Goal: Communication & Community: Answer question/provide support

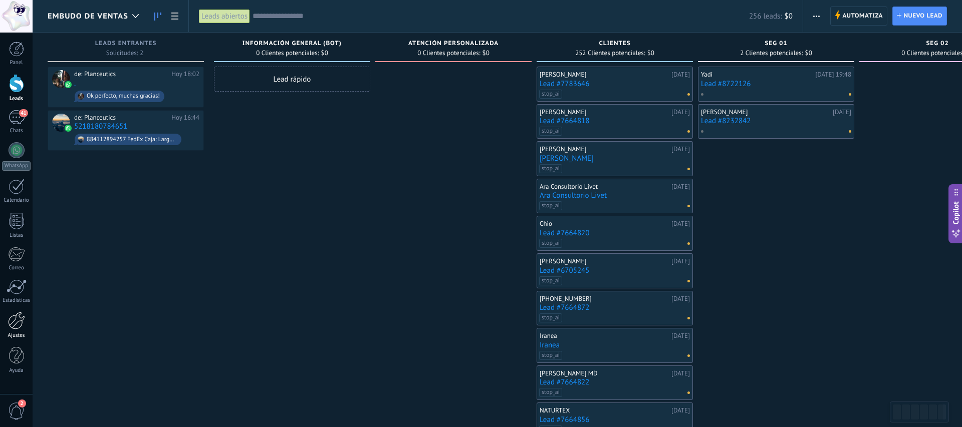
click at [19, 324] on div at bounding box center [16, 321] width 17 height 18
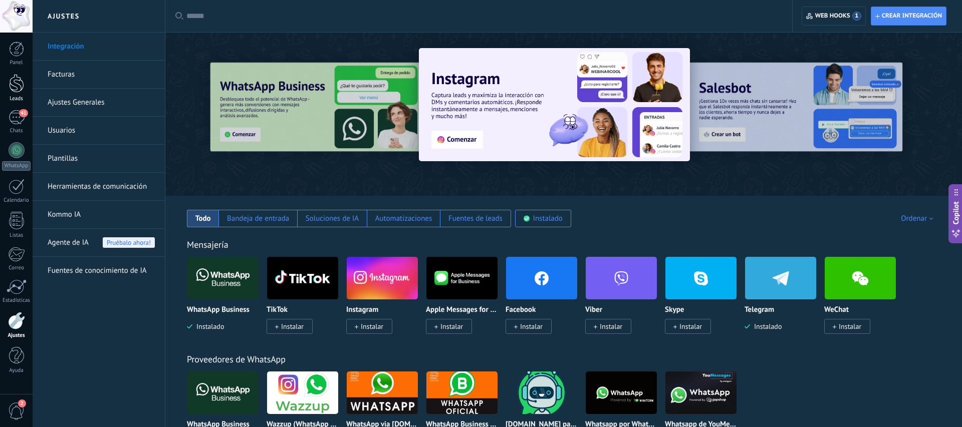
click at [17, 85] on div at bounding box center [16, 83] width 15 height 19
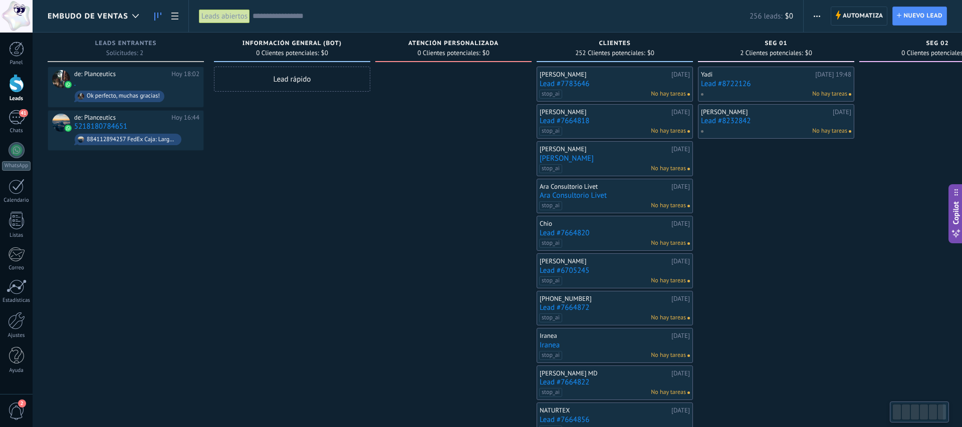
click at [168, 80] on div "de: Planceutics [DATE] 18:02 . Ok perfecto, muchas gracias!" at bounding box center [136, 87] width 125 height 34
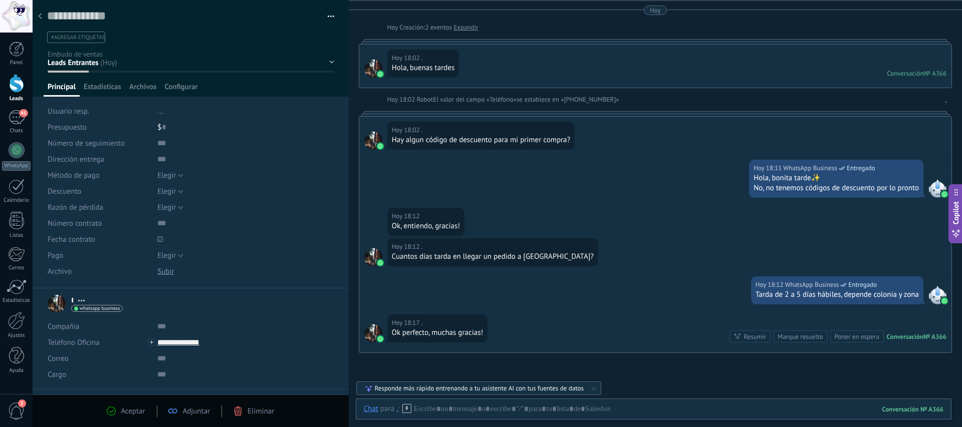
scroll to position [132, 0]
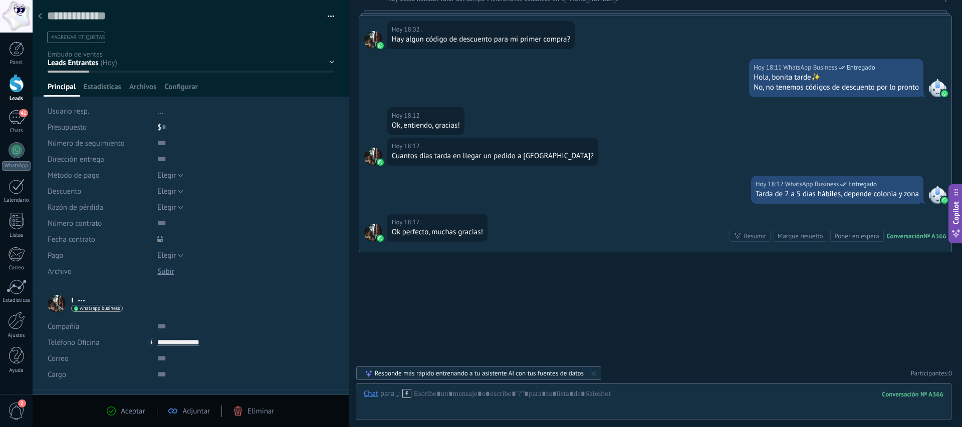
click at [41, 17] on icon at bounding box center [40, 16] width 4 height 6
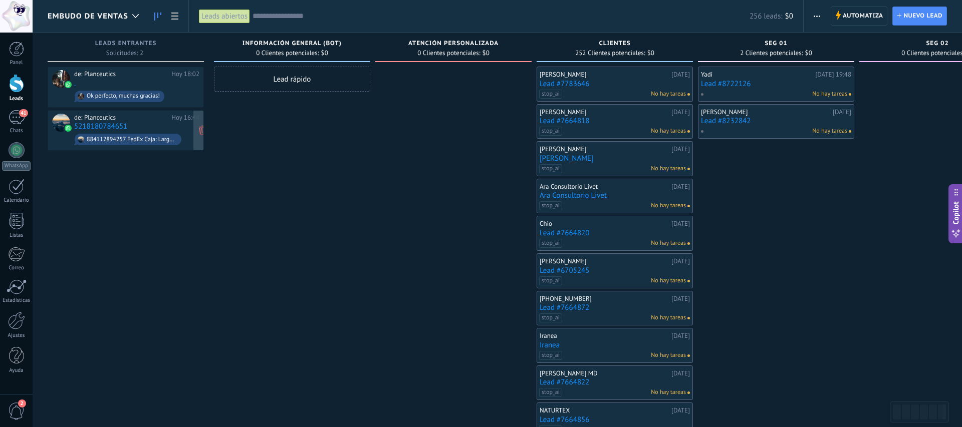
click at [138, 127] on div "de: Planceutics [DATE] 16:44 5218180784651 884112894257 FedEx Caja: Largo 28 cm…" at bounding box center [136, 131] width 125 height 34
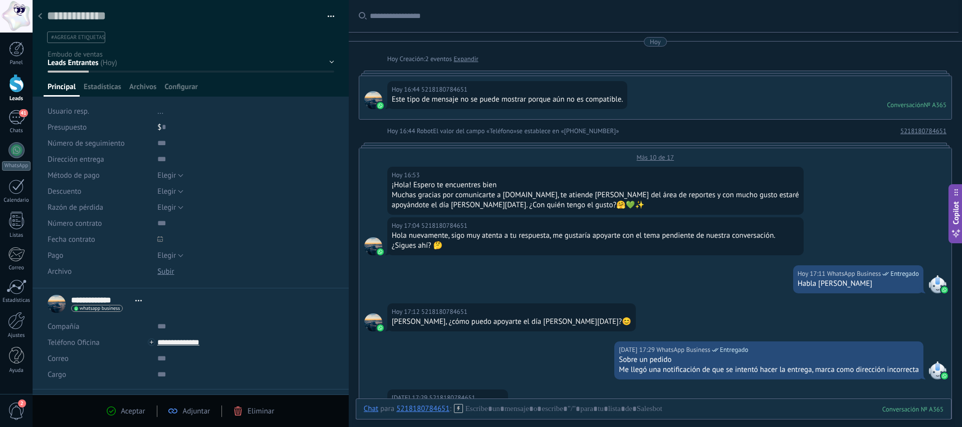
scroll to position [25, 0]
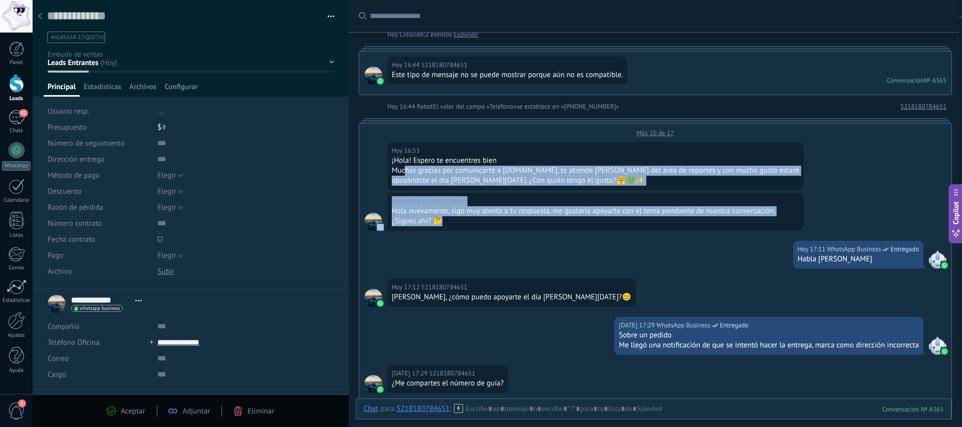
drag, startPoint x: 427, startPoint y: 186, endPoint x: 406, endPoint y: 171, distance: 25.2
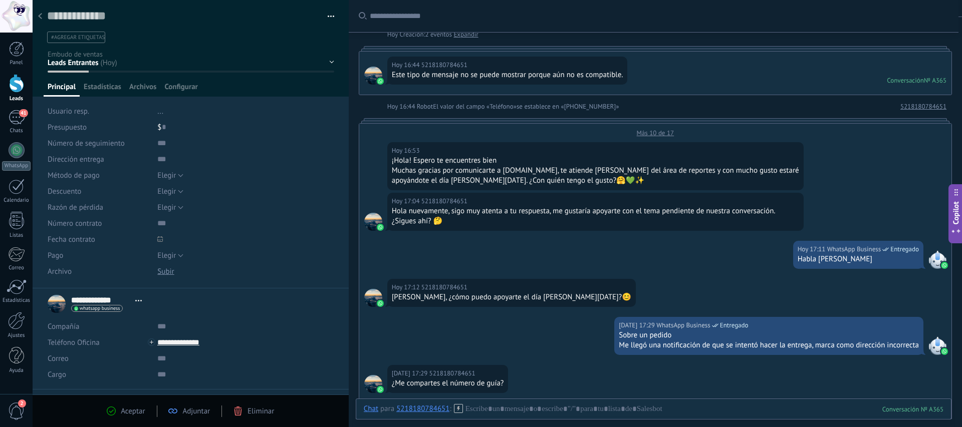
click at [42, 19] on div at bounding box center [40, 17] width 14 height 20
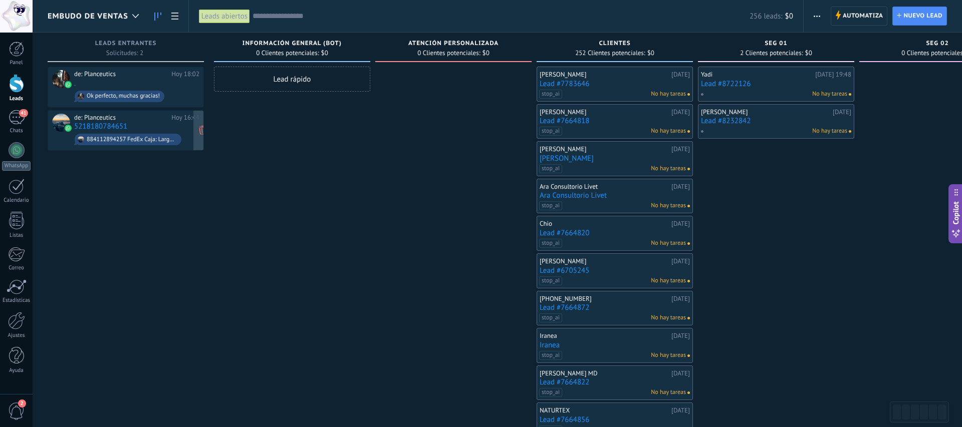
click at [141, 129] on div "de: Planceutics [DATE] 16:44 5218180784651 884112894257 FedEx Caja: Largo 28 cm…" at bounding box center [136, 131] width 125 height 34
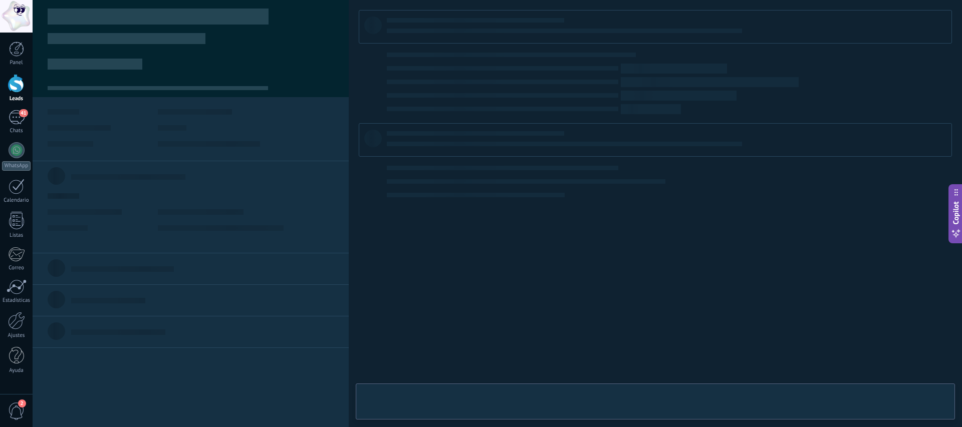
type textarea "**********"
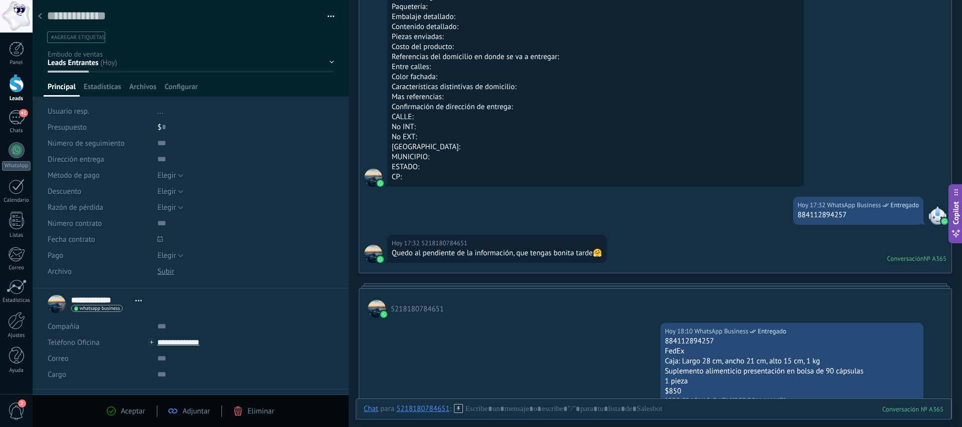
scroll to position [825, 0]
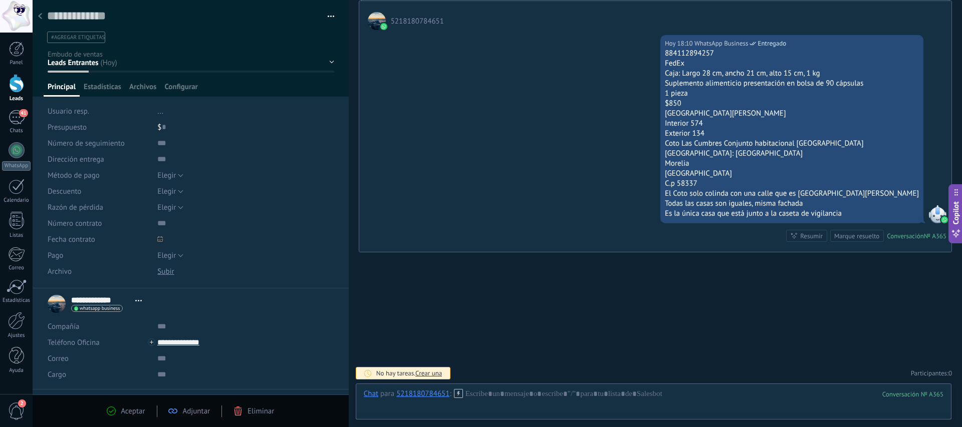
click at [42, 16] on icon at bounding box center [40, 16] width 4 height 6
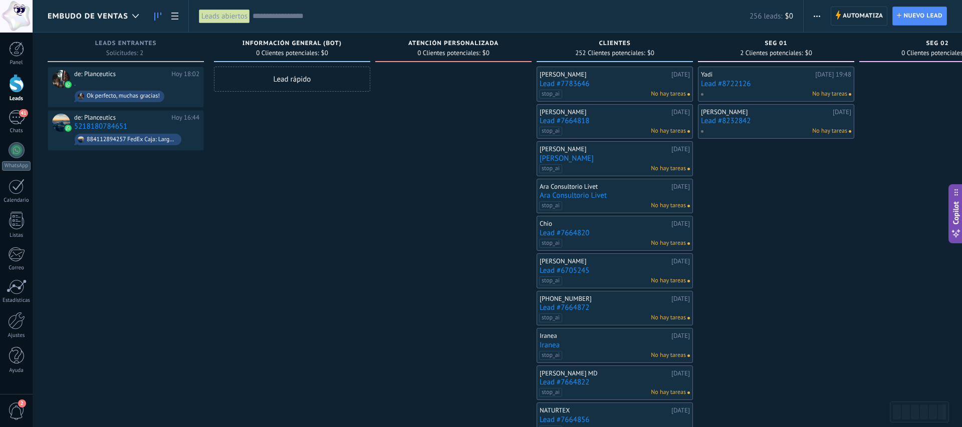
click at [17, 108] on div "Panel Leads 41 Chats WhatsApp Clientes" at bounding box center [16, 213] width 33 height 343
click at [16, 111] on div "41" at bounding box center [17, 117] width 16 height 15
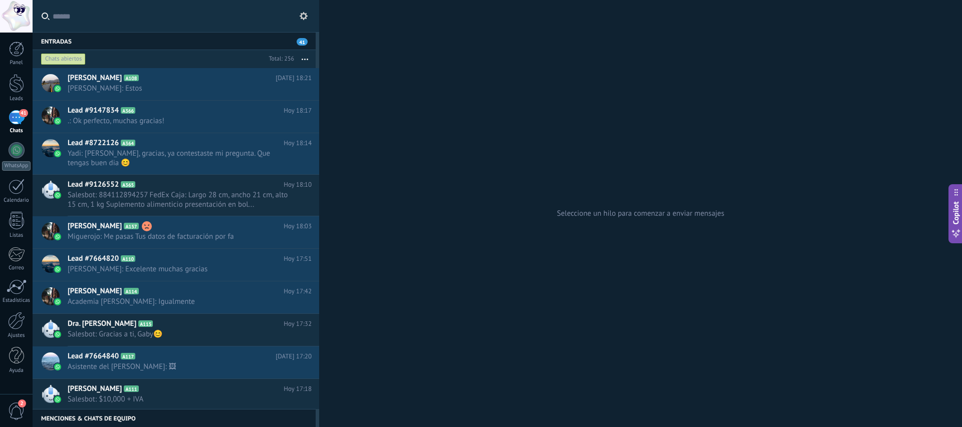
click at [95, 18] on input "text" at bounding box center [182, 16] width 258 height 32
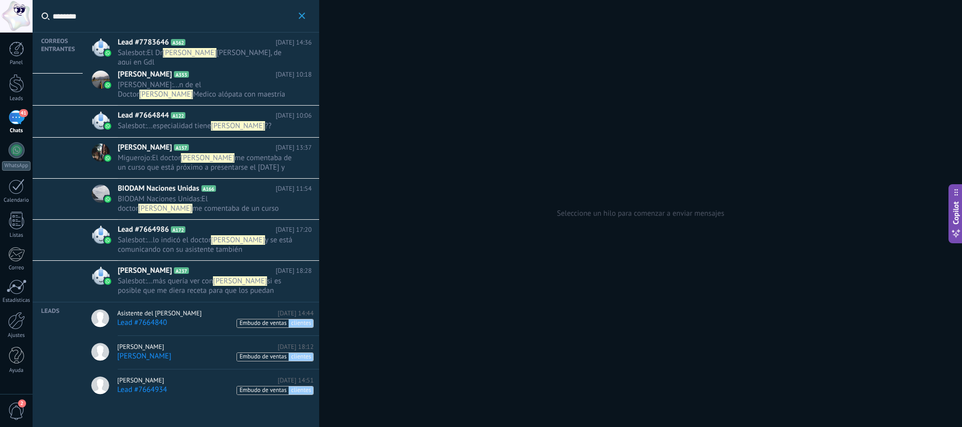
click at [136, 23] on input "********" at bounding box center [174, 16] width 243 height 32
type input "**********"
click at [306, 18] on button "**********" at bounding box center [302, 16] width 12 height 13
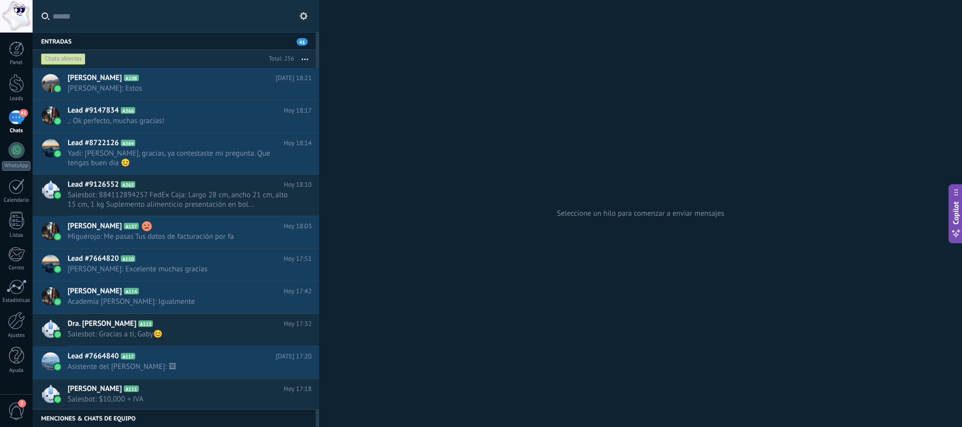
click at [16, 39] on div "Panel Leads 41 Chats WhatsApp Clientes" at bounding box center [32, 214] width 65 height 362
click at [19, 53] on div at bounding box center [16, 49] width 15 height 15
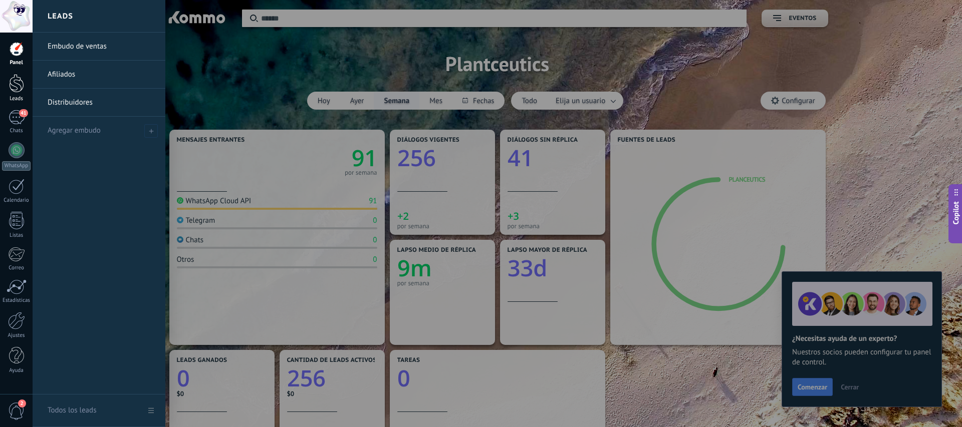
click at [16, 92] on div at bounding box center [16, 83] width 15 height 19
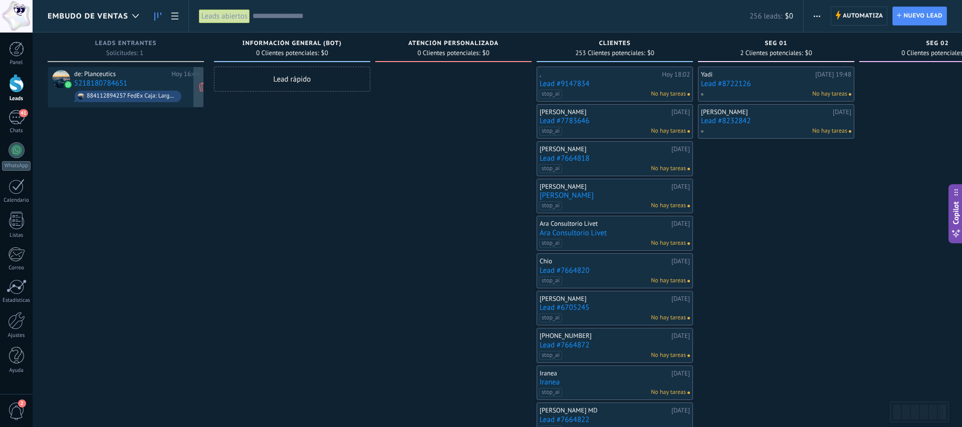
click at [149, 86] on div "de: Planceutics [DATE] 16:44 5218180784651 884112894257 FedEx Caja: Largo 28 cm…" at bounding box center [136, 87] width 125 height 34
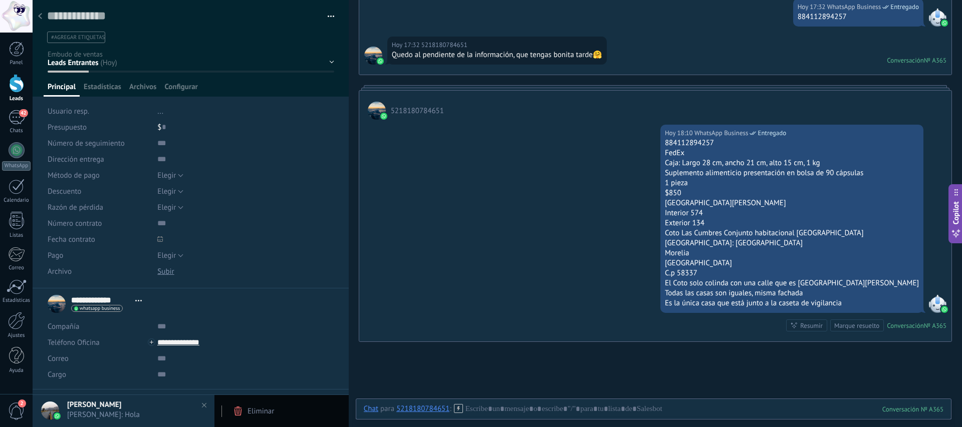
scroll to position [893, 0]
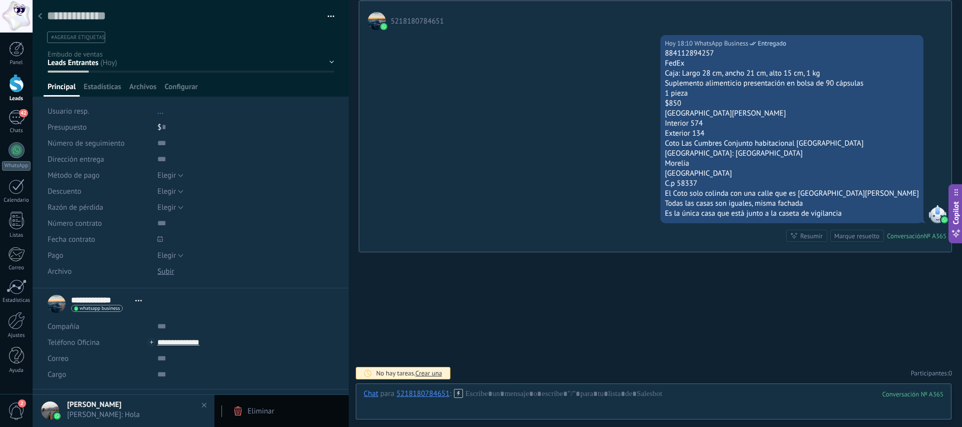
click at [95, 42] on li "#agregar etiquetas" at bounding box center [76, 38] width 58 height 12
click at [92, 42] on input "text" at bounding box center [190, 37] width 280 height 11
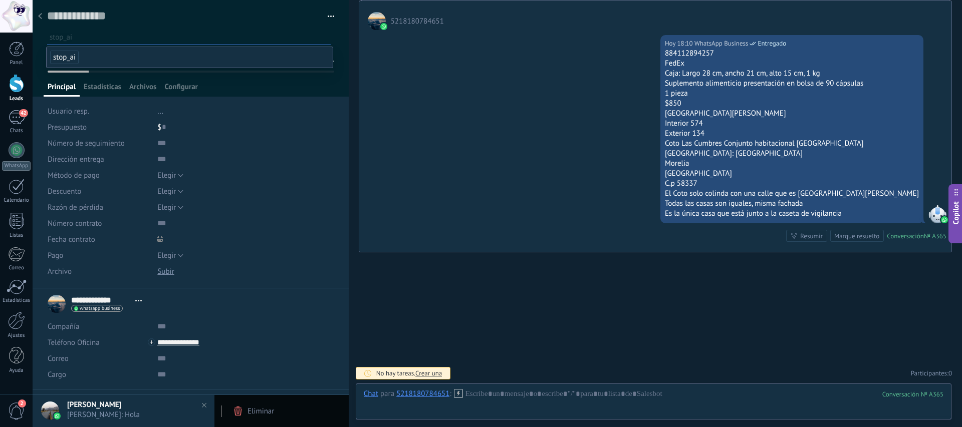
click at [64, 59] on span "stop_ai" at bounding box center [64, 58] width 29 height 14
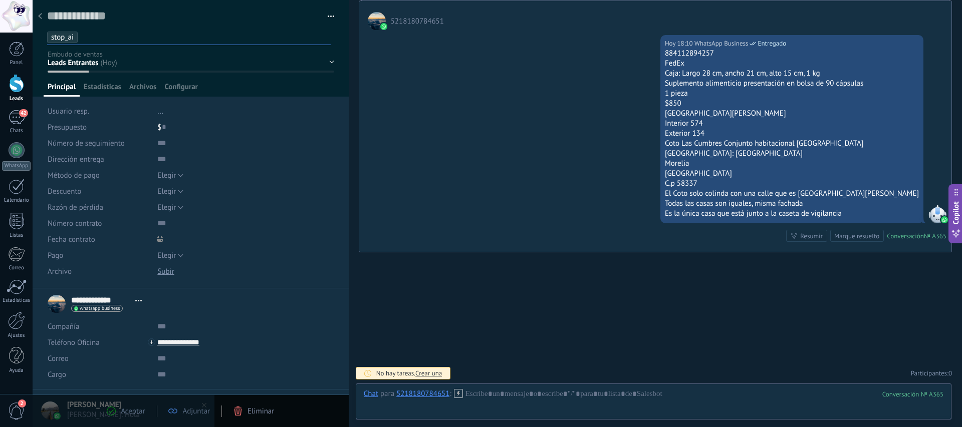
click at [44, 19] on div at bounding box center [40, 17] width 14 height 20
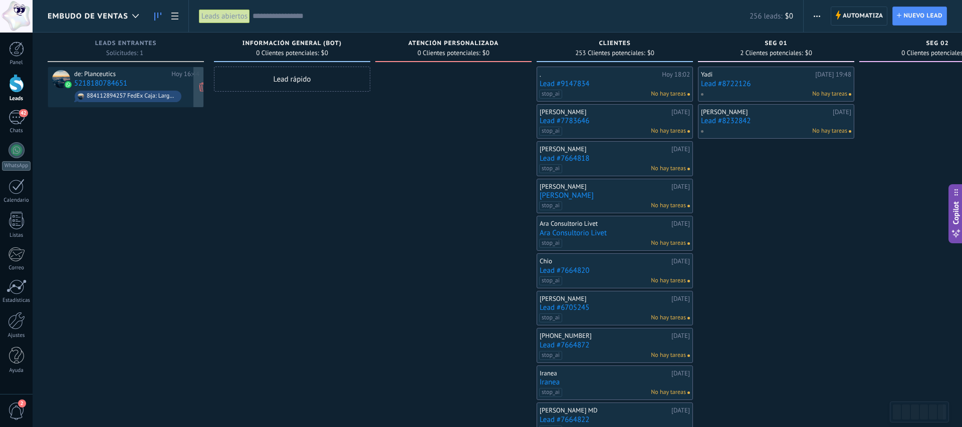
click at [120, 89] on span "884112894257 FedEx Caja: Largo 28 cm, ancho 21 cm, alto 15 cm, 1 kg Suplemento …" at bounding box center [136, 97] width 125 height 16
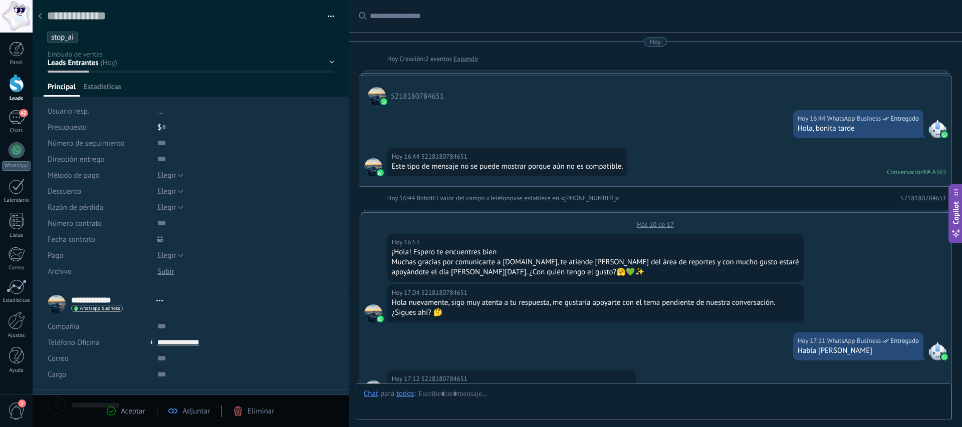
scroll to position [909, 0]
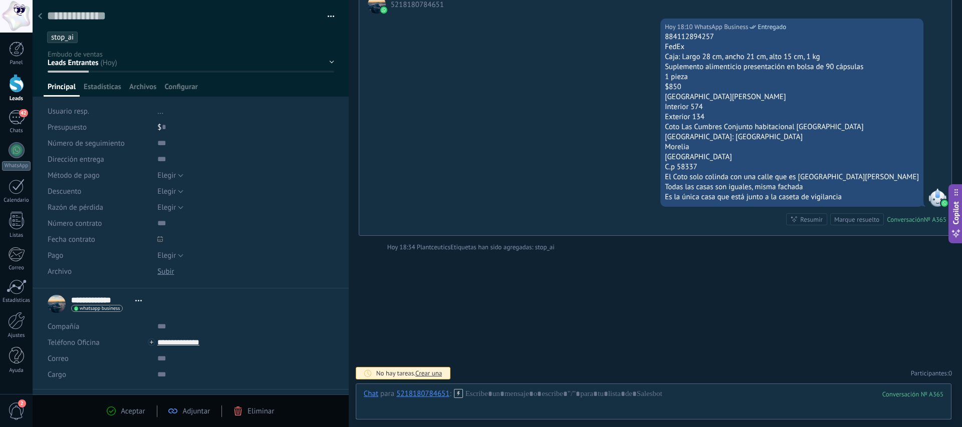
click at [117, 414] on div "Aceptar" at bounding box center [126, 411] width 38 height 9
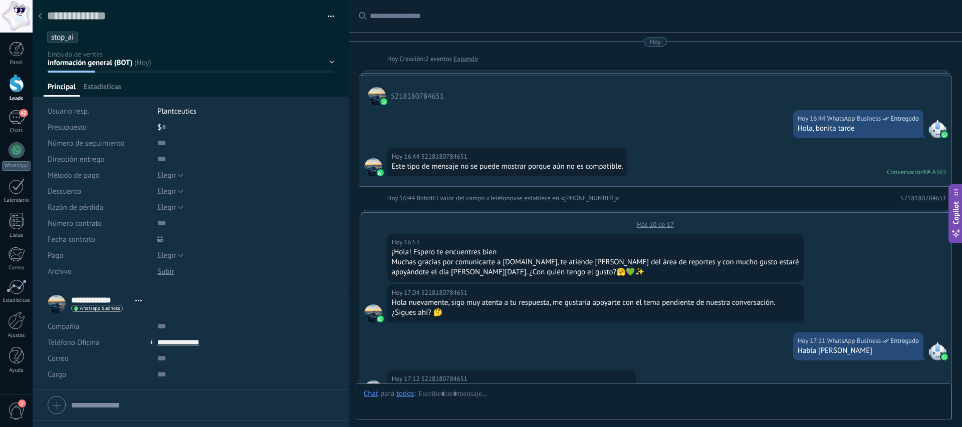
scroll to position [936, 0]
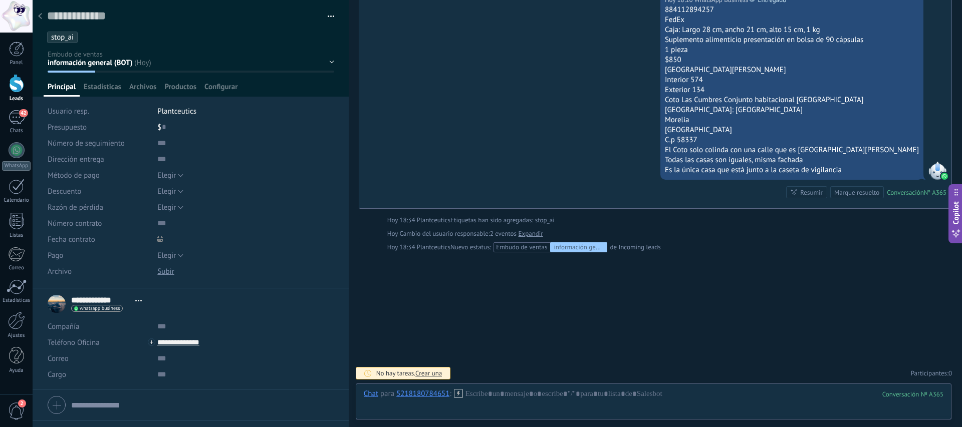
click at [36, 14] on div at bounding box center [40, 17] width 14 height 20
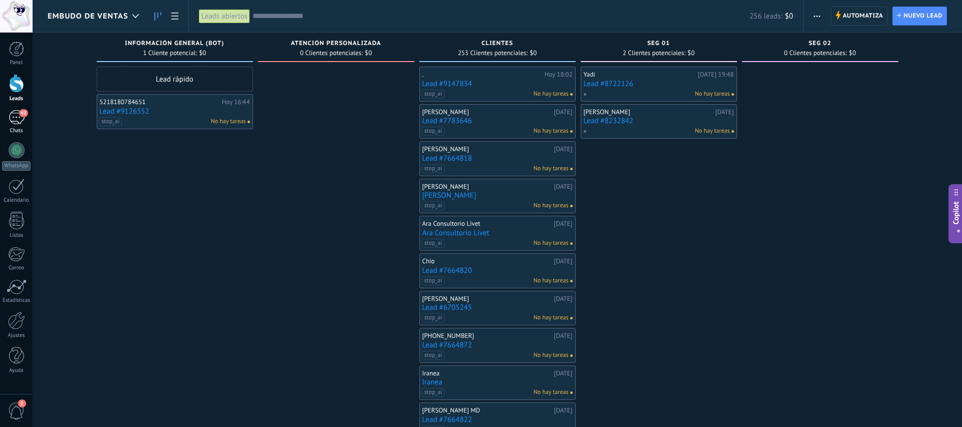
click at [19, 110] on div "42" at bounding box center [17, 117] width 16 height 15
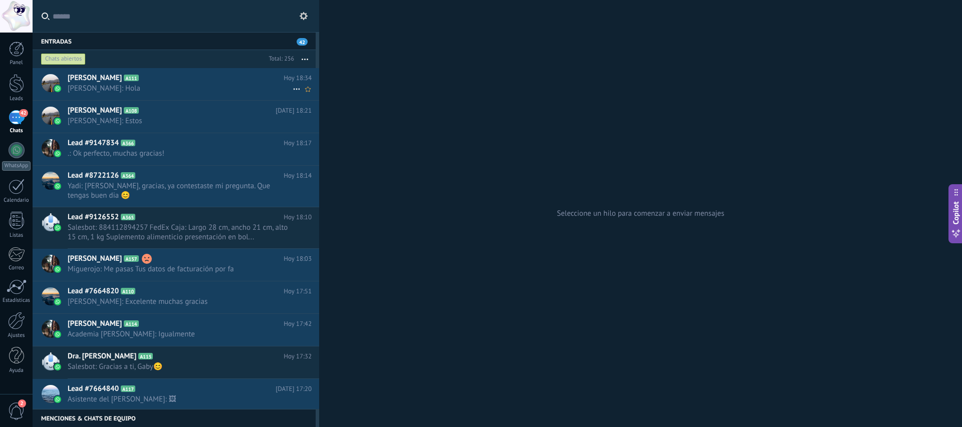
click at [155, 78] on h2 "[PERSON_NAME] A111" at bounding box center [176, 78] width 216 height 10
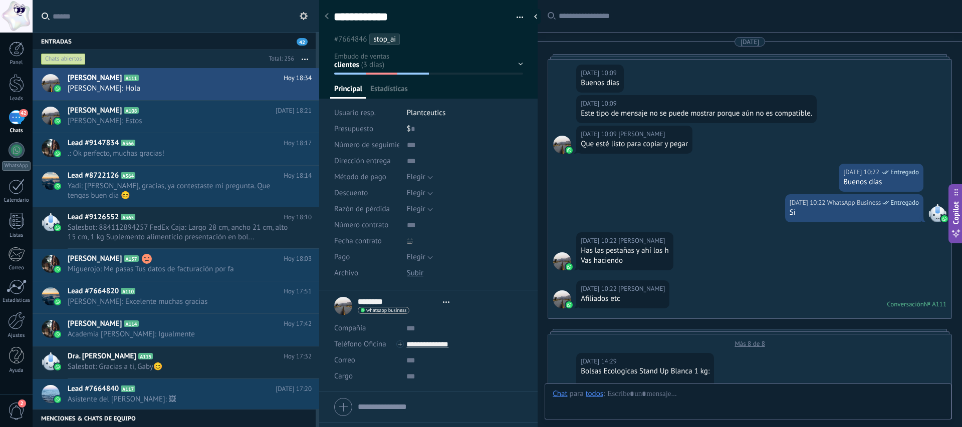
scroll to position [2425, 0]
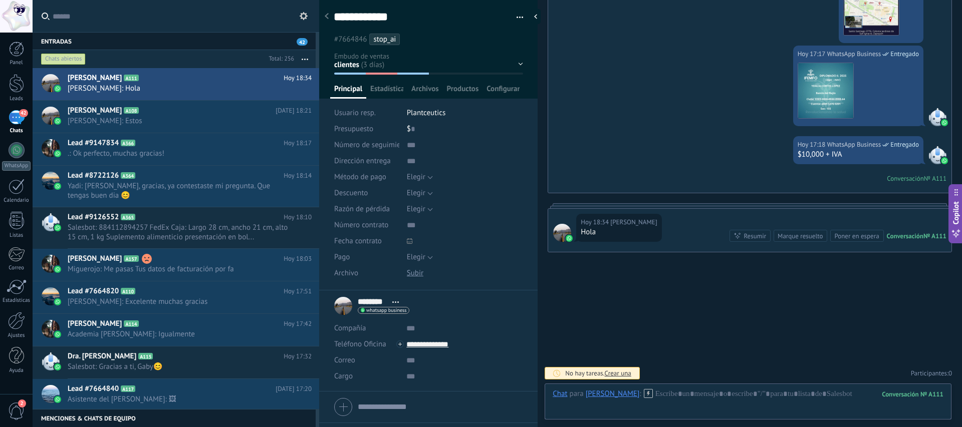
click at [385, 39] on span "stop_ai" at bounding box center [384, 40] width 23 height 10
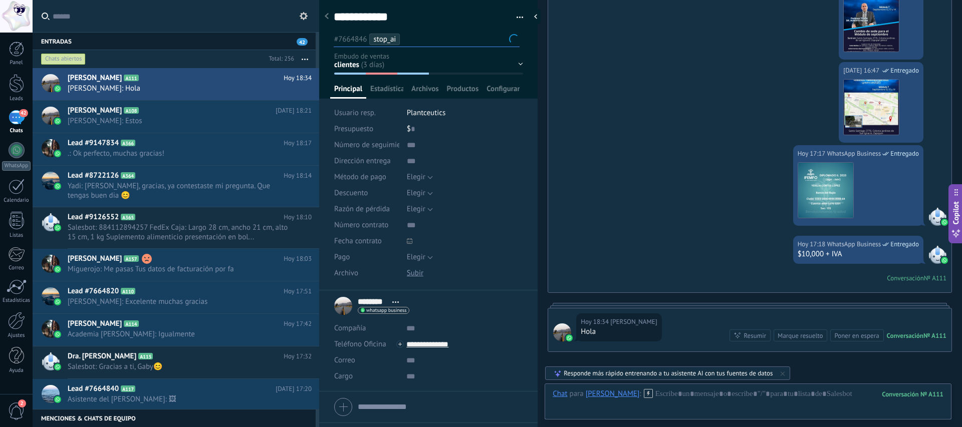
scroll to position [2535, 0]
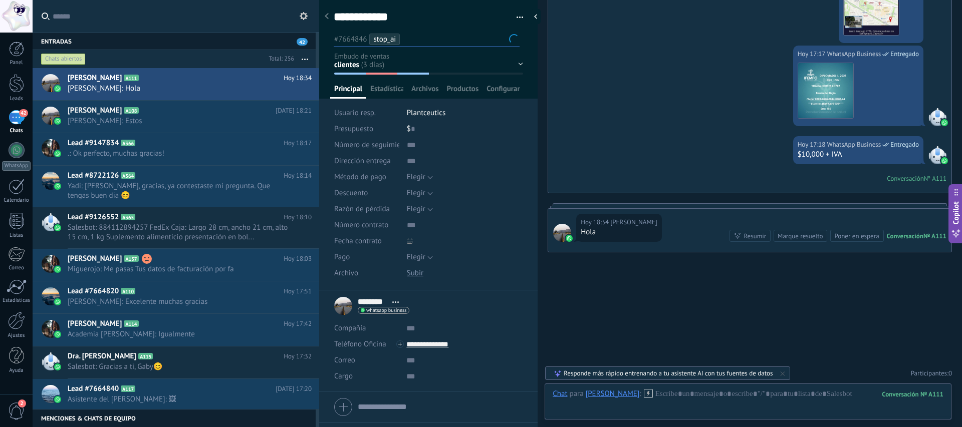
click at [416, 38] on input "text" at bounding box center [461, 39] width 115 height 11
click at [412, 38] on input "text" at bounding box center [461, 39] width 115 height 11
drag, startPoint x: 409, startPoint y: 37, endPoint x: 370, endPoint y: 34, distance: 39.2
click at [370, 34] on ul "#7664846 stop_ai" at bounding box center [427, 40] width 188 height 14
click at [394, 396] on div at bounding box center [428, 407] width 188 height 25
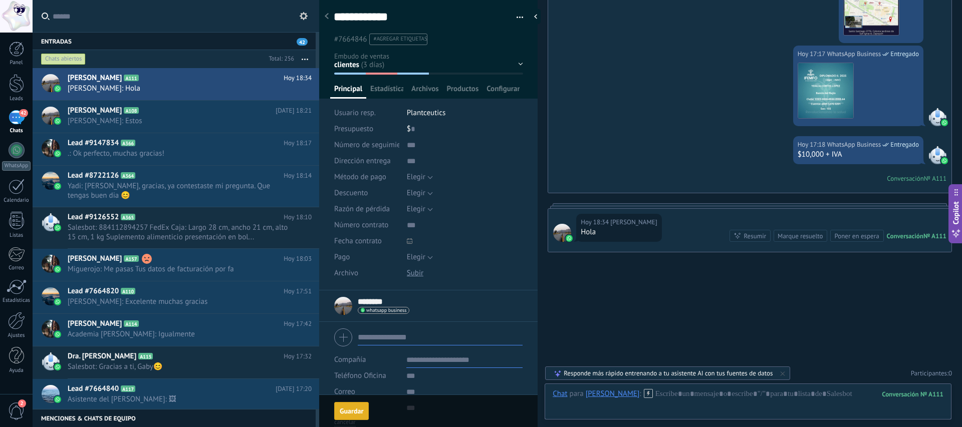
scroll to position [28, 0]
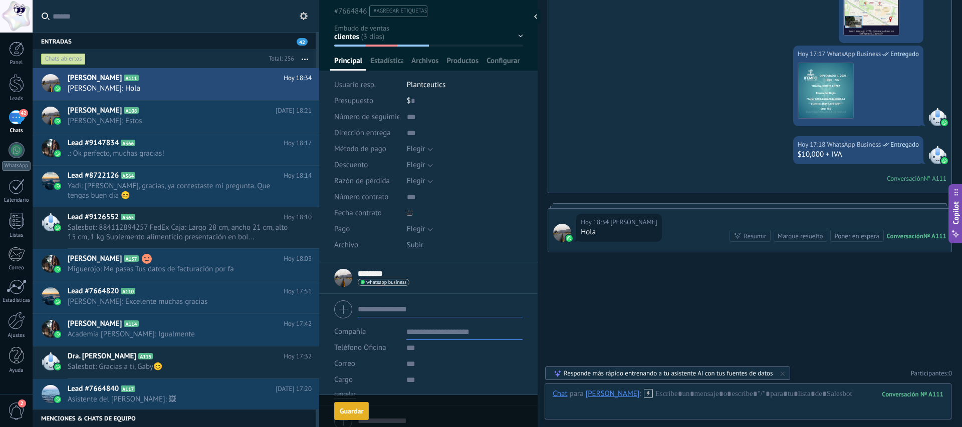
drag, startPoint x: 358, startPoint y: 415, endPoint x: 357, endPoint y: 204, distance: 211.4
click at [358, 415] on div "Guardar" at bounding box center [352, 411] width 24 height 7
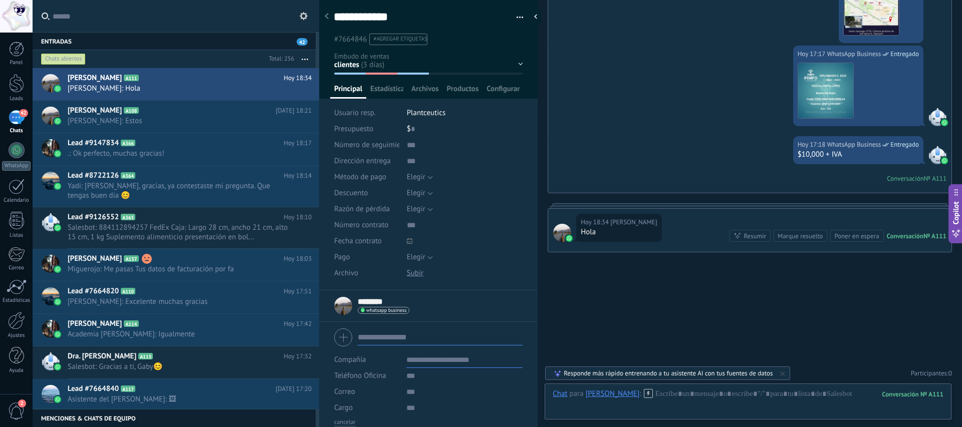
click at [327, 17] on icon at bounding box center [327, 16] width 4 height 6
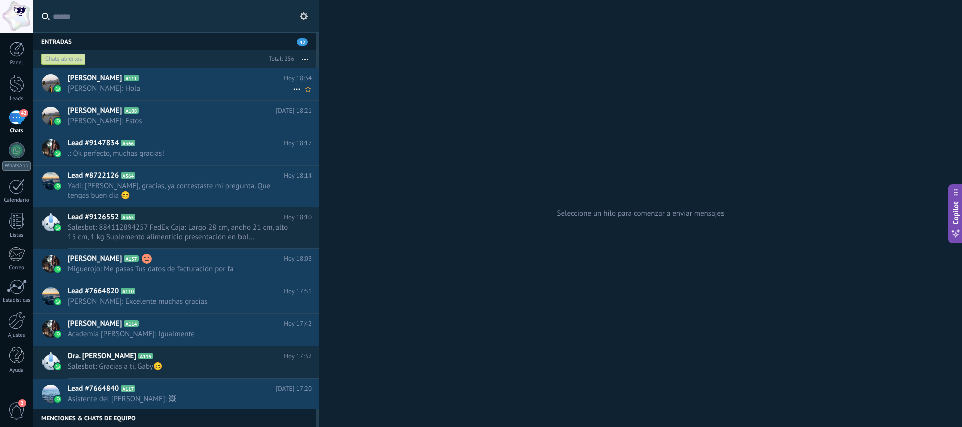
click at [146, 90] on span "[PERSON_NAME]: Hola" at bounding box center [180, 89] width 225 height 10
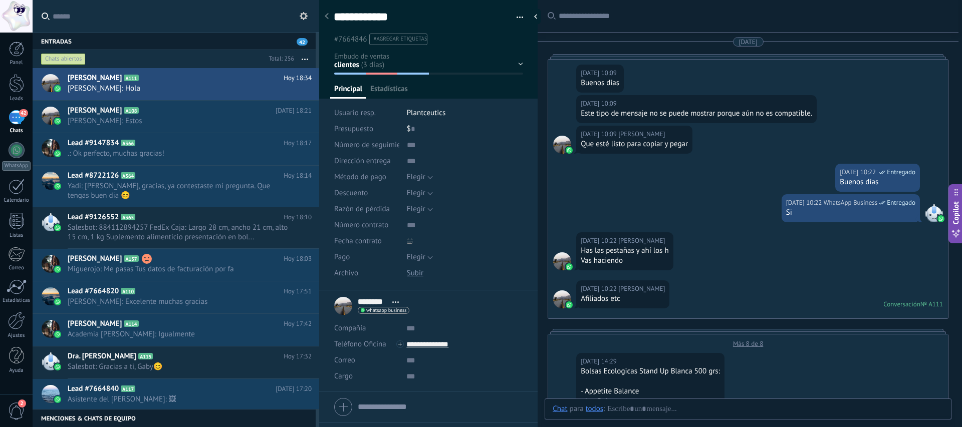
scroll to position [15, 0]
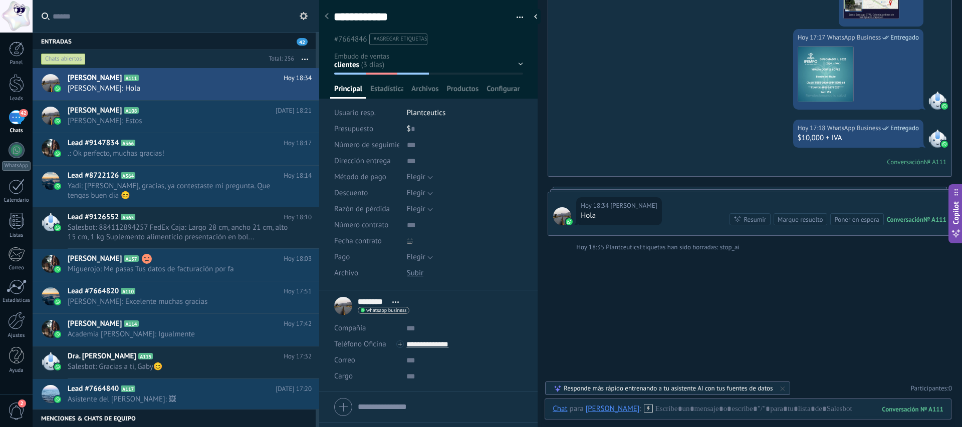
click at [0, 0] on div "información general (BOT) Atención Personalizada clientes seg 01 seg 02 Pedido …" at bounding box center [0, 0] width 0 height 0
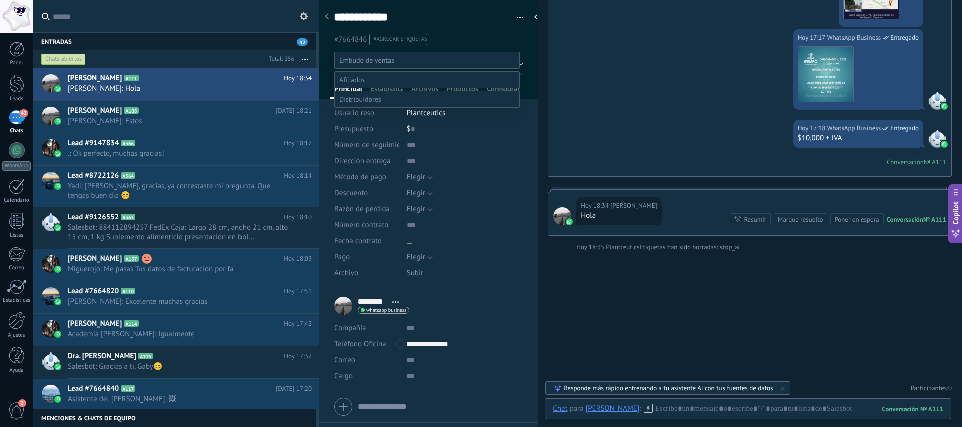
click at [0, 0] on label "información general (BOT)" at bounding box center [0, 0] width 0 height 0
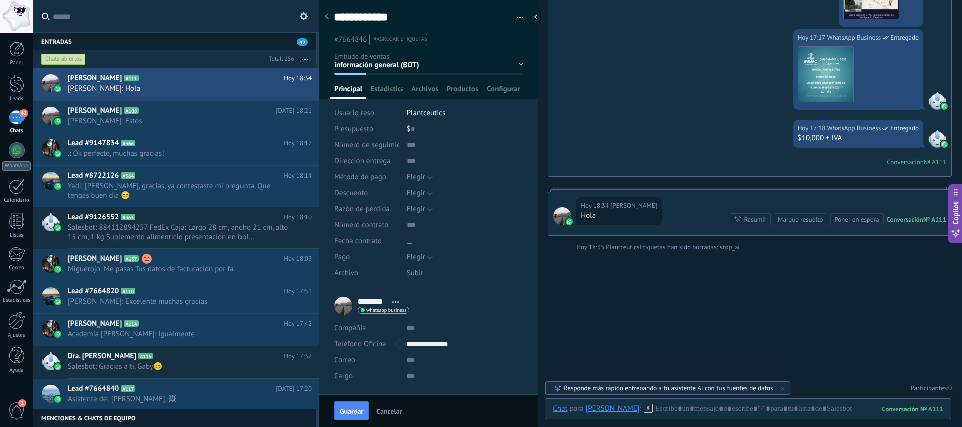
scroll to position [0, 0]
click at [350, 410] on span "Guardar" at bounding box center [352, 411] width 24 height 7
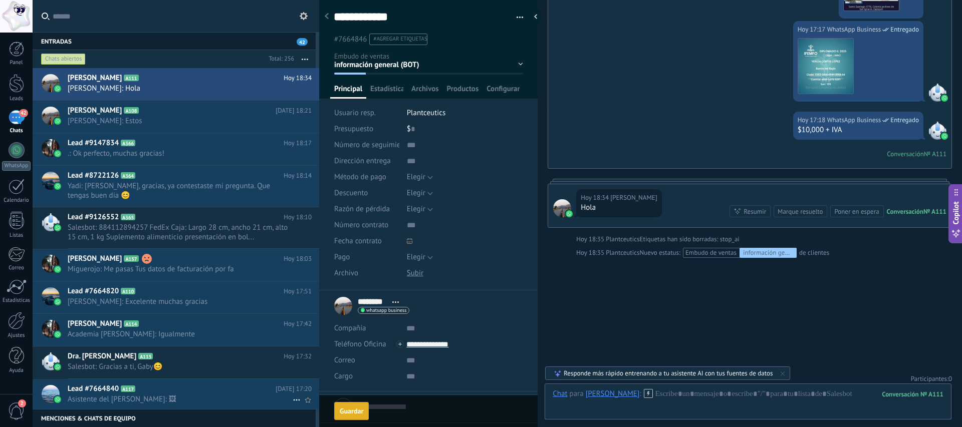
scroll to position [2663, 0]
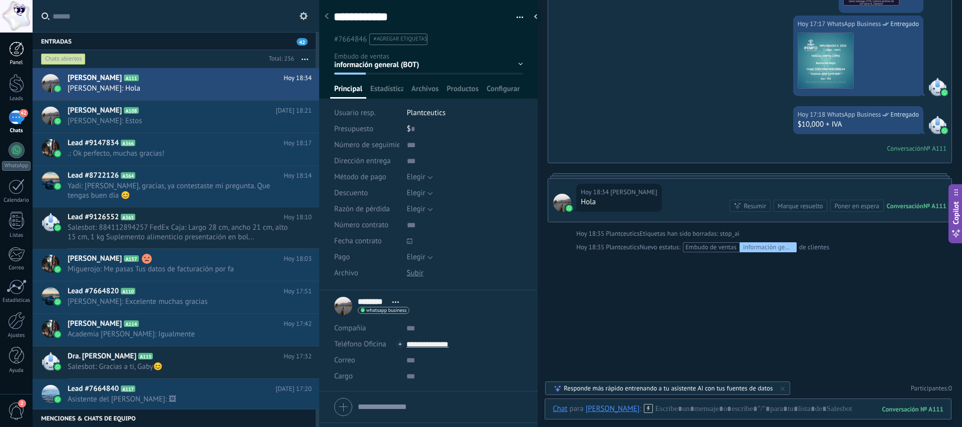
click at [21, 52] on div at bounding box center [16, 49] width 15 height 15
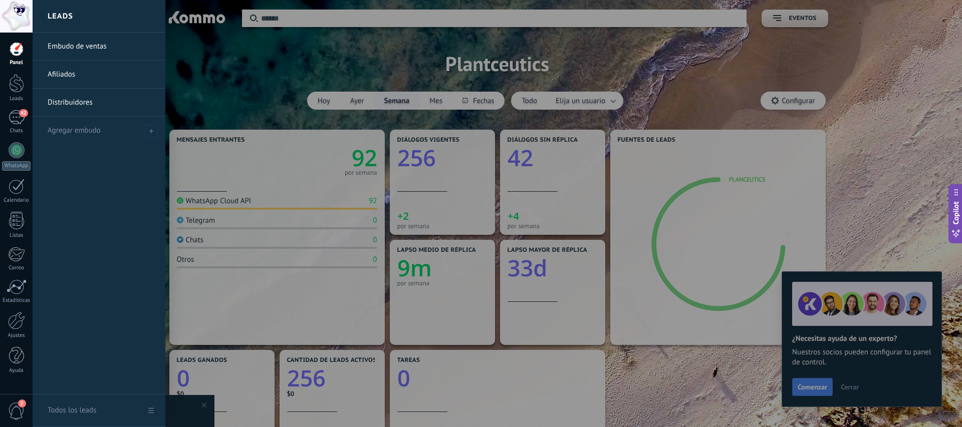
click at [17, 107] on div "Panel Leads 42 Chats WhatsApp Clientes" at bounding box center [16, 213] width 33 height 343
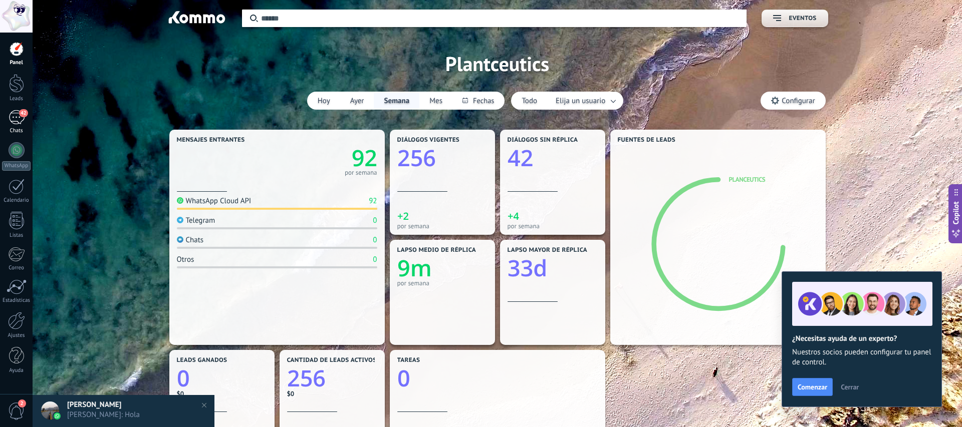
click at [17, 118] on div "42" at bounding box center [17, 117] width 16 height 15
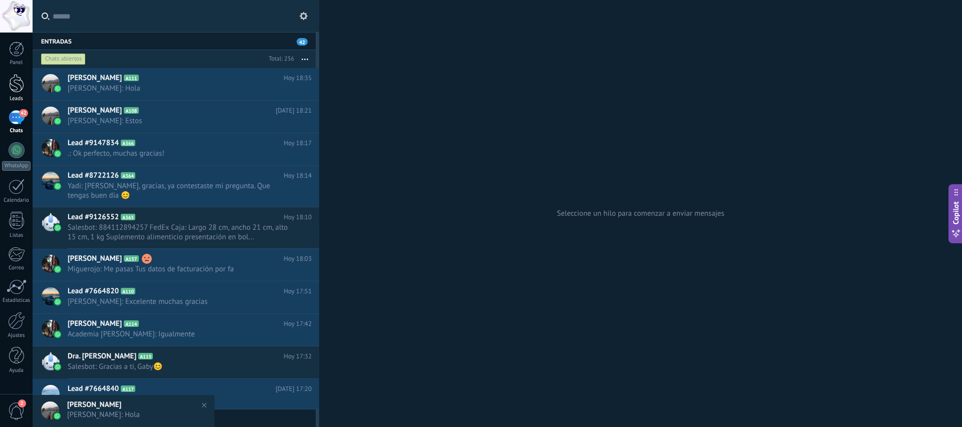
click at [17, 75] on div at bounding box center [16, 83] width 15 height 19
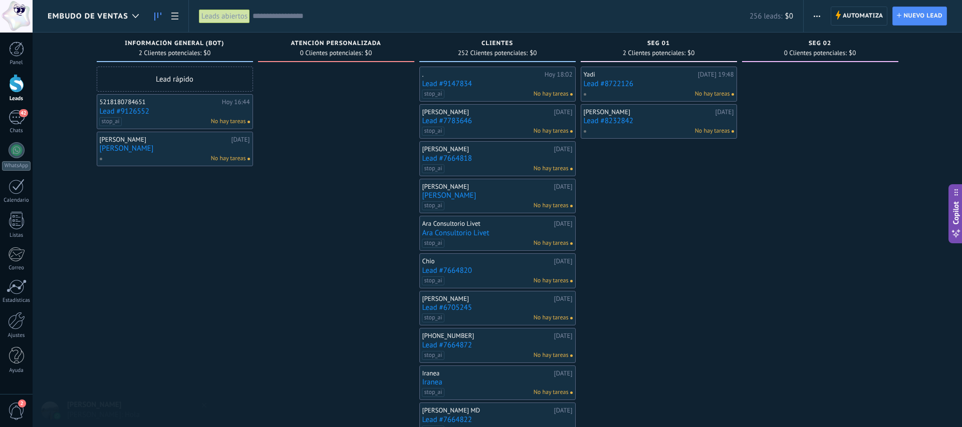
click at [26, 125] on link "42 Chats" at bounding box center [16, 122] width 33 height 24
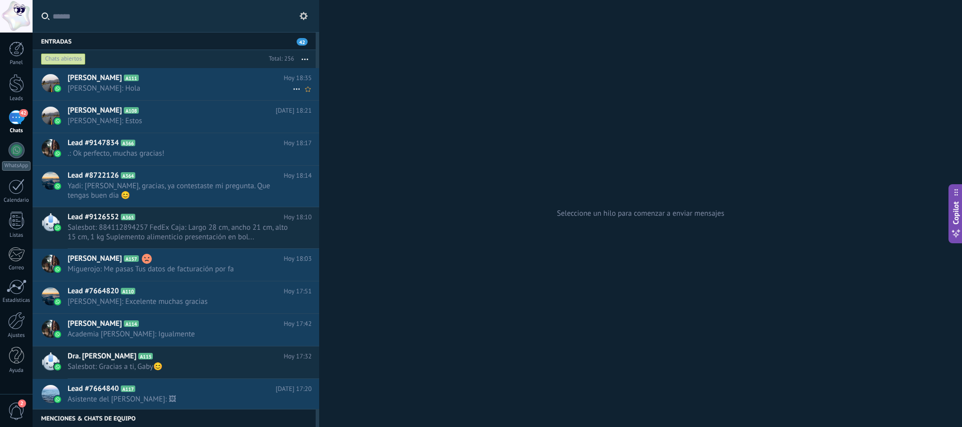
click at [144, 76] on h2 "[PERSON_NAME] A111" at bounding box center [176, 78] width 216 height 10
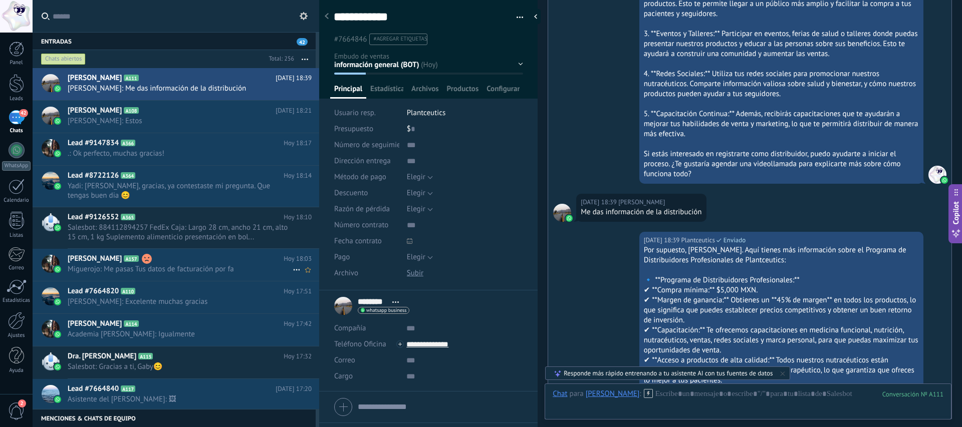
scroll to position [4442, 0]
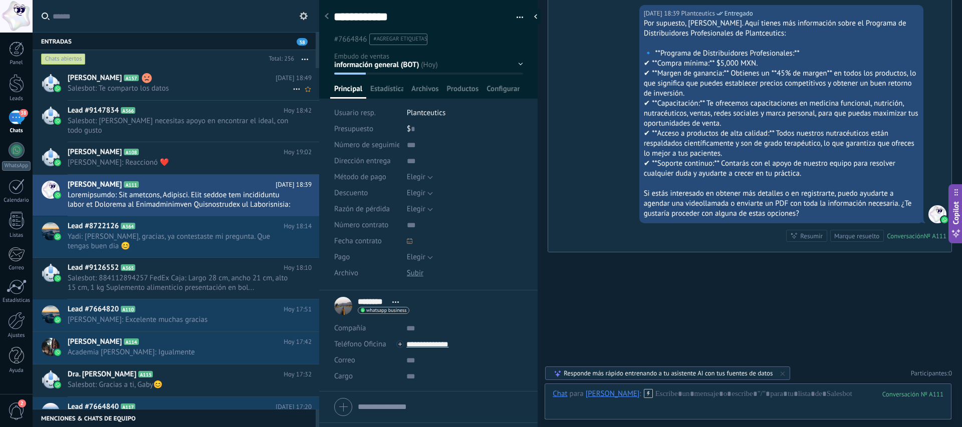
click at [198, 89] on span "Salesbot: Te comparto los datos" at bounding box center [180, 89] width 225 height 10
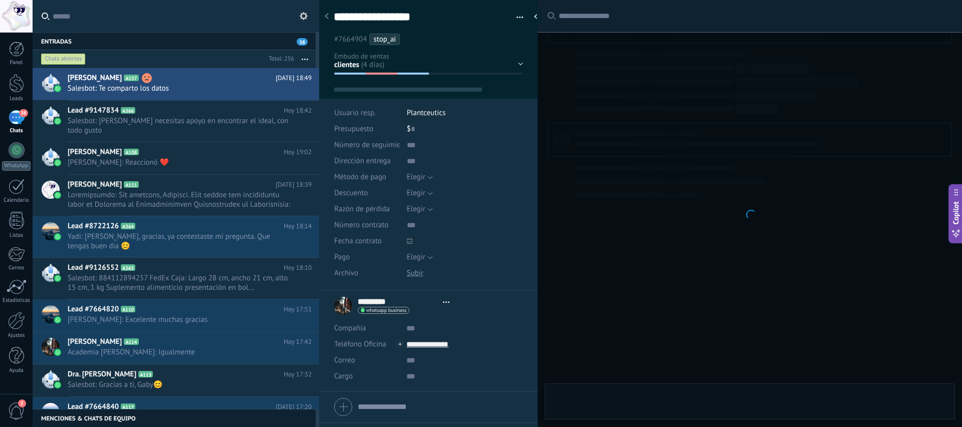
type textarea "**********"
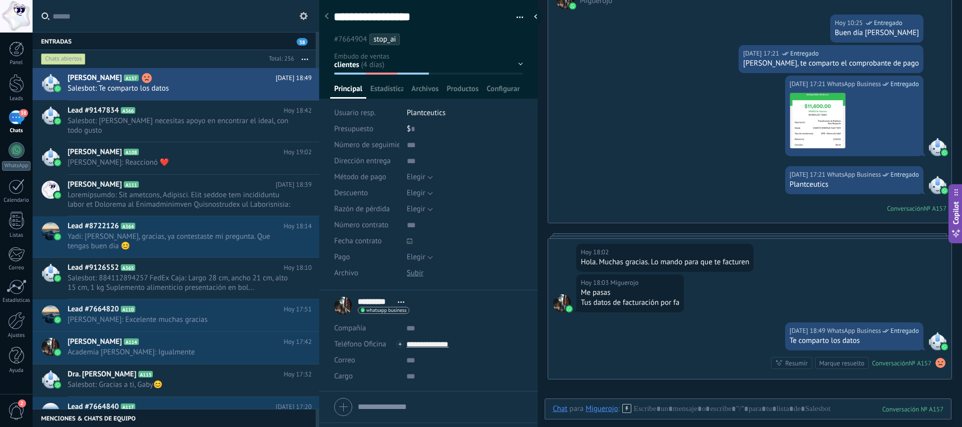
scroll to position [1090, 0]
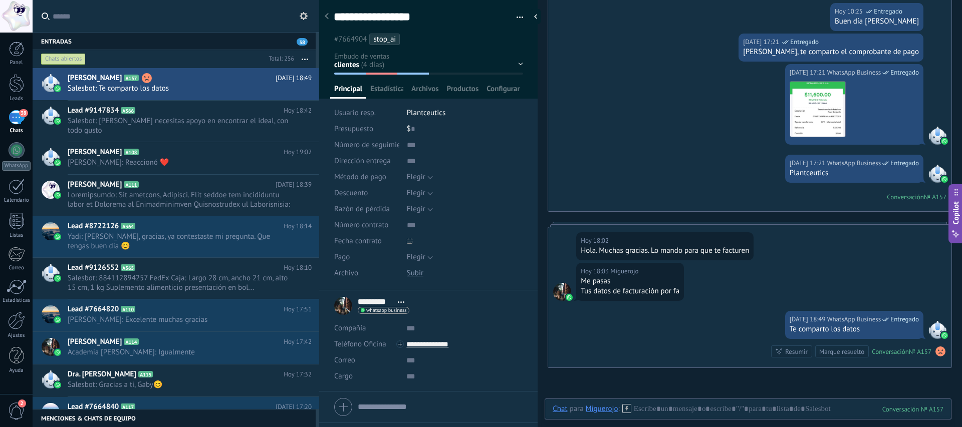
click at [938, 352] on use at bounding box center [940, 352] width 10 height 10
click at [825, 246] on div "[DATE] 18:02 Miguerojo Hola. Muchas gracias. Lo mando para que te facturen" at bounding box center [749, 245] width 403 height 36
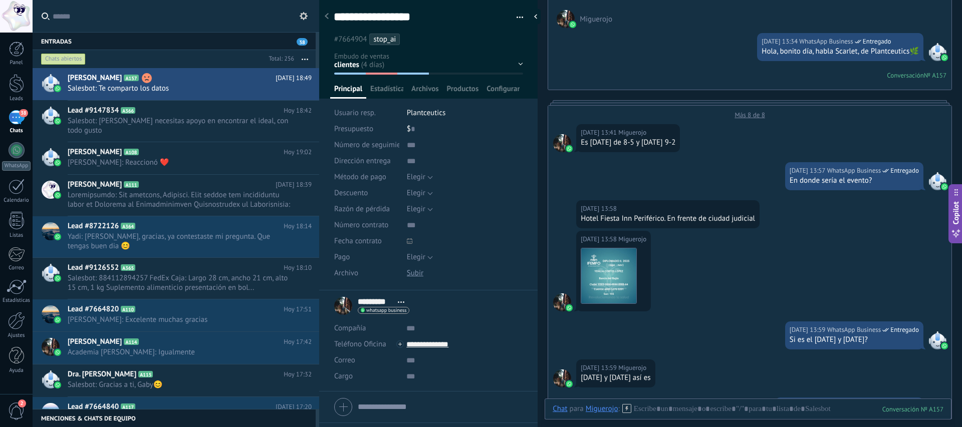
scroll to position [90, 0]
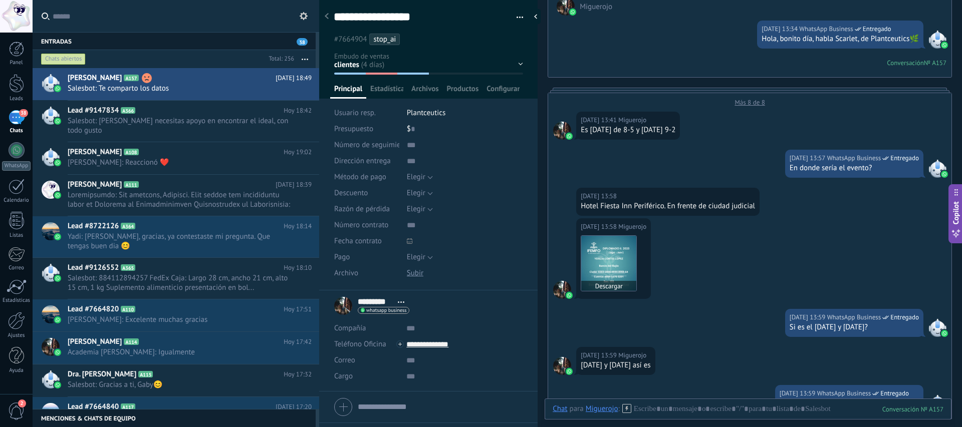
click at [617, 265] on img at bounding box center [608, 263] width 55 height 55
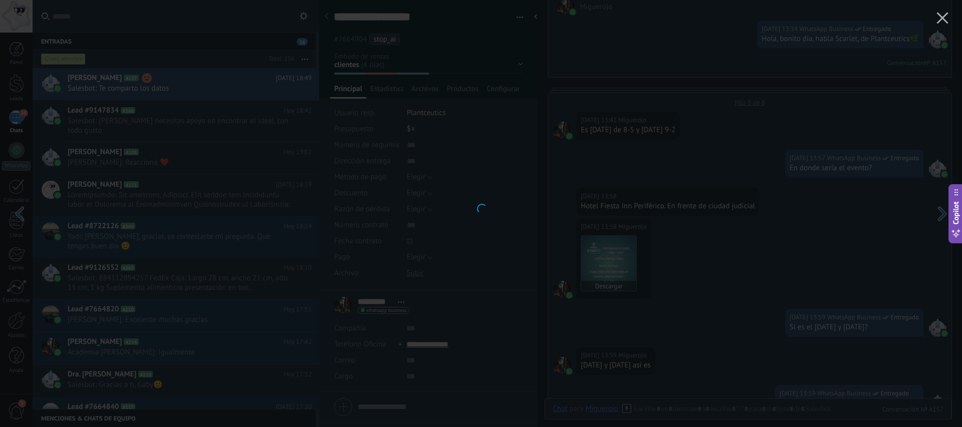
scroll to position [88, 0]
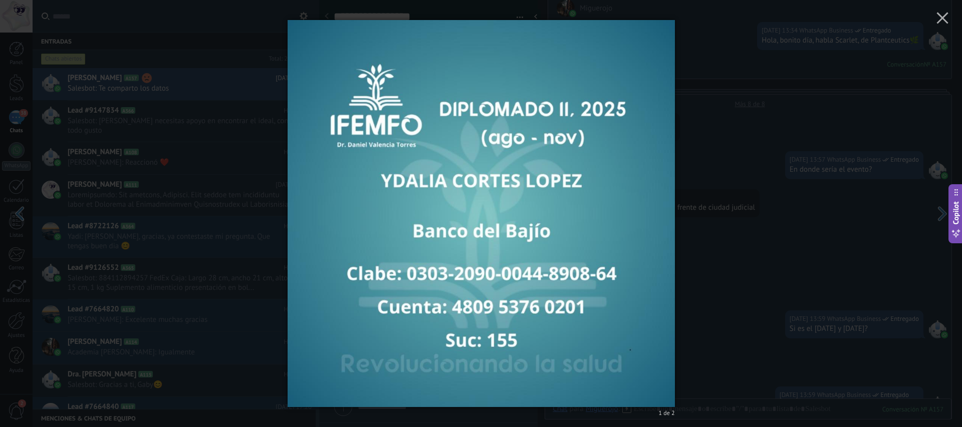
click at [784, 210] on div "1 de 2" at bounding box center [481, 213] width 962 height 427
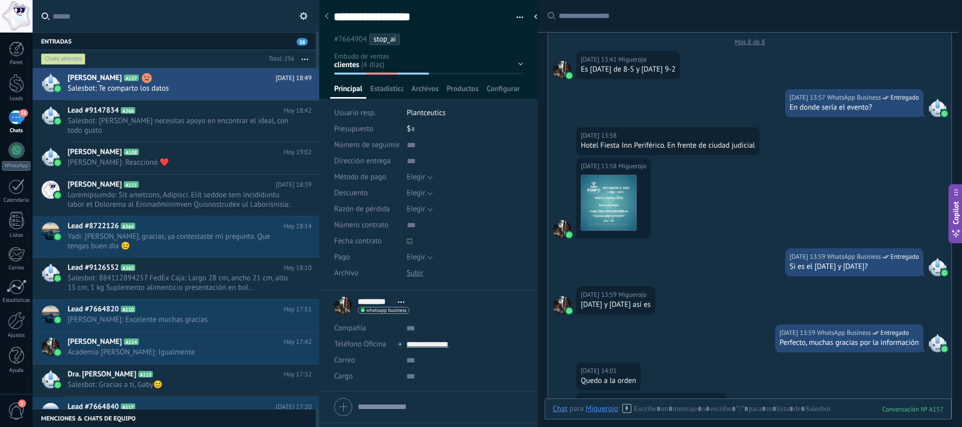
scroll to position [145, 0]
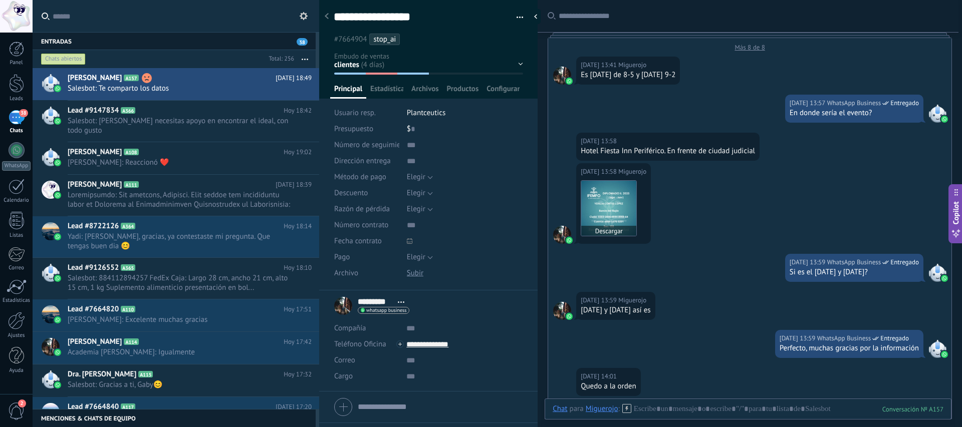
click at [611, 219] on img at bounding box center [608, 208] width 55 height 55
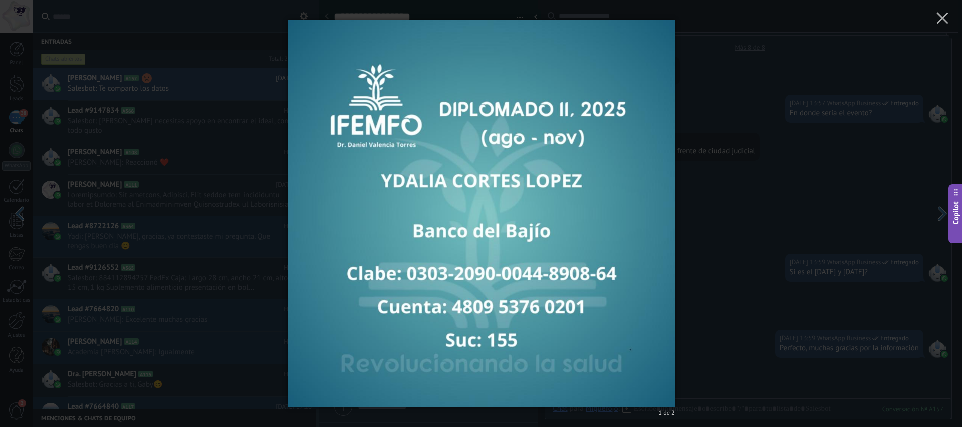
click at [723, 195] on div "1 de 2" at bounding box center [481, 213] width 962 height 427
